Goal: Information Seeking & Learning: Learn about a topic

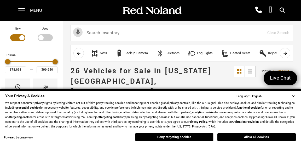
click at [256, 135] on button "Allow all cookies" at bounding box center [256, 137] width 78 height 8
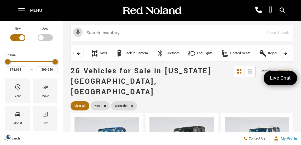
click at [46, 92] on span "Make" at bounding box center [45, 87] width 6 height 11
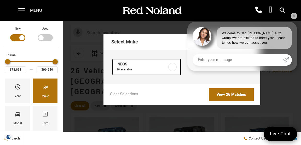
click at [147, 67] on span "26 available" at bounding box center [141, 69] width 51 height 5
checkbox input "true"
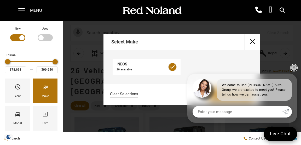
click at [296, 69] on link "✕" at bounding box center [293, 67] width 6 height 6
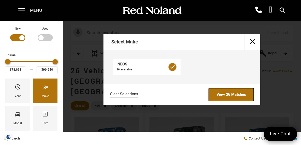
click at [240, 95] on link "View 26 Matches" at bounding box center [231, 94] width 45 height 13
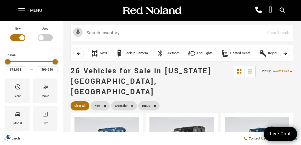
click at [49, 92] on div "Make" at bounding box center [45, 90] width 25 height 25
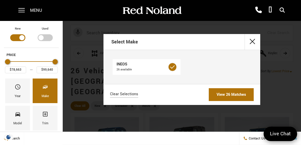
click at [20, 121] on div "Model" at bounding box center [17, 123] width 9 height 6
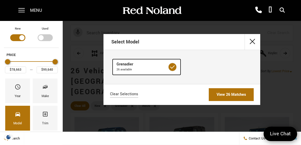
click at [174, 67] on label at bounding box center [172, 67] width 8 height 8
checkbox input "false"
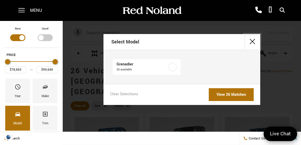
click at [252, 41] on button "close" at bounding box center [252, 42] width 16 height 16
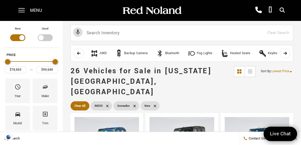
click at [54, 9] on div "Menu Red [PERSON_NAME] Cadillac [PHONE_NUMBER] Red [PERSON_NAME] INEOS Grenadie…" at bounding box center [150, 10] width 275 height 21
